Goal: Navigation & Orientation: Go to known website

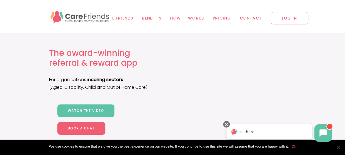
click at [289, 23] on span "LOG IN" at bounding box center [289, 18] width 38 height 12
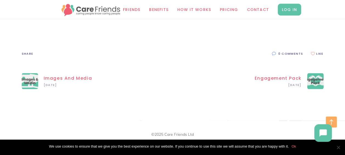
scroll to position [254, 0]
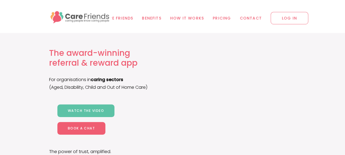
click at [298, 18] on span "LOG IN" at bounding box center [289, 18] width 38 height 12
